Goal: Information Seeking & Learning: Learn about a topic

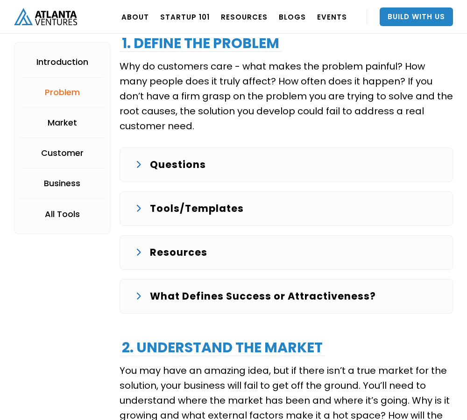
scroll to position [1015, 0]
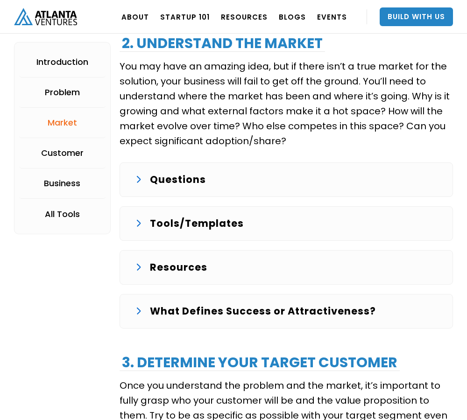
scroll to position [1638, 0]
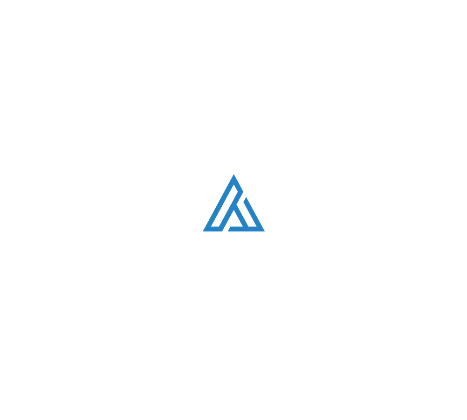
scroll to position [334, 0]
